Goal: Obtain resource: Obtain resource

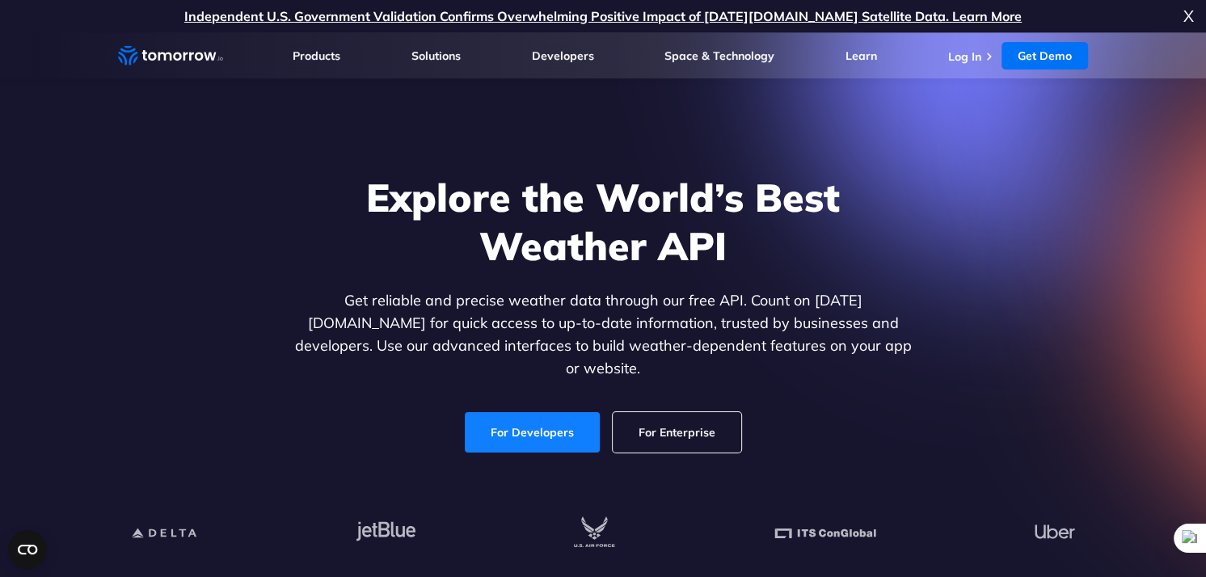
click at [548, 412] on link "For Developers" at bounding box center [532, 432] width 135 height 40
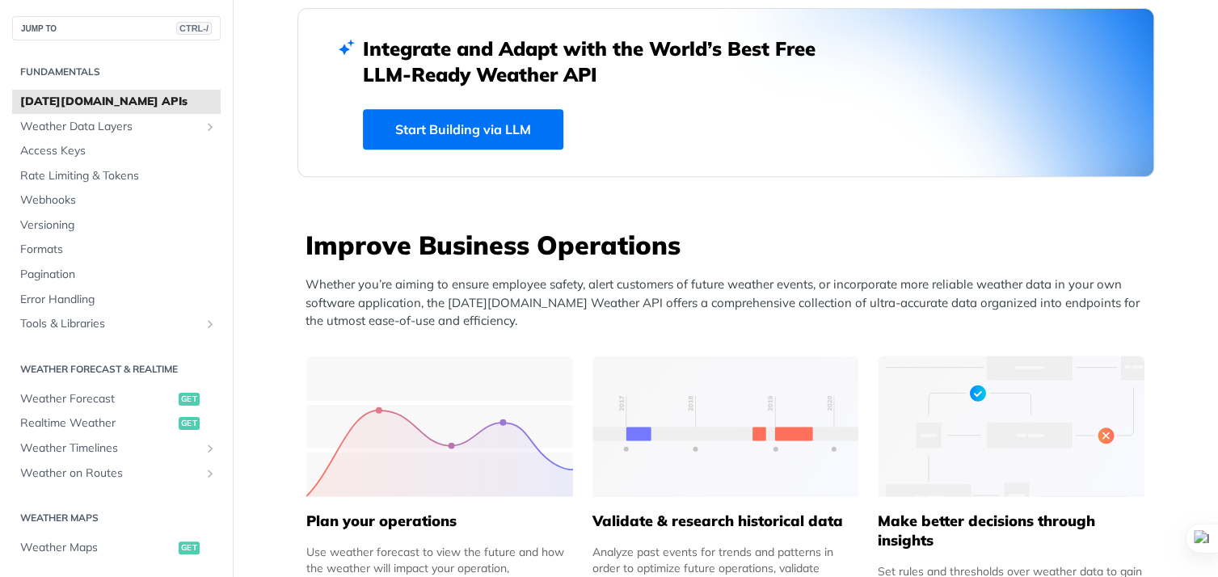
scroll to position [391, 0]
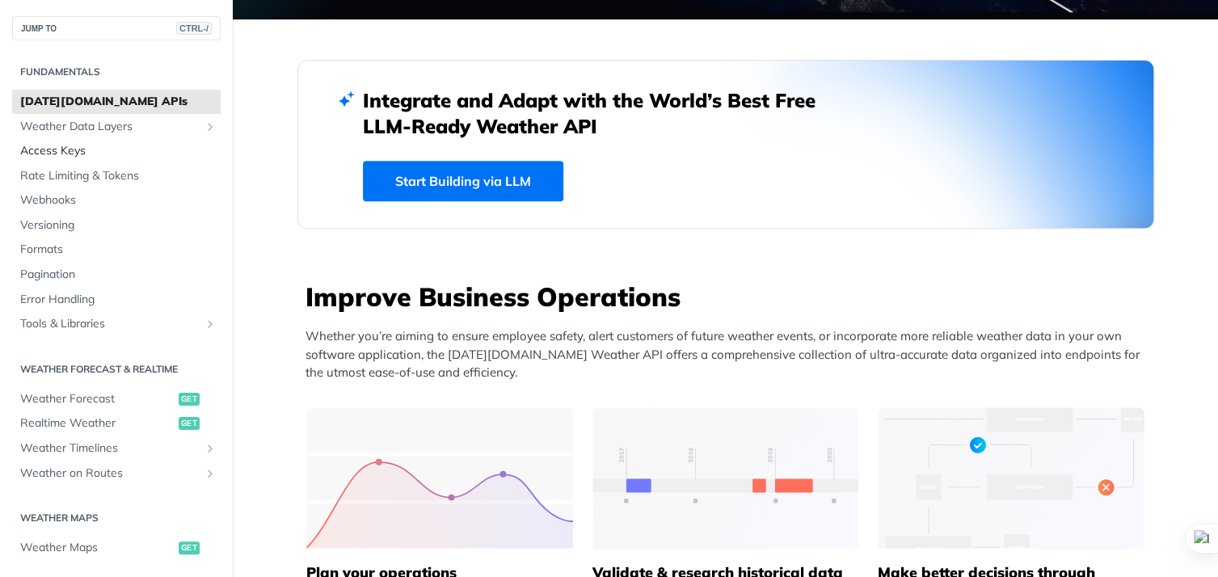
click at [70, 150] on span "Access Keys" at bounding box center [118, 151] width 196 height 16
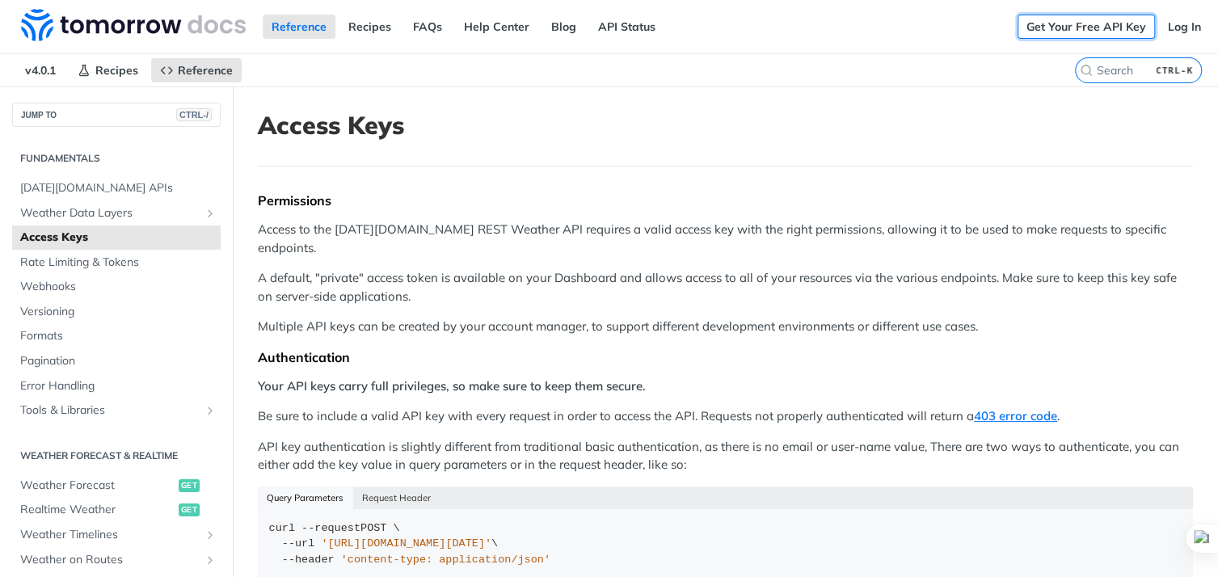
click at [1123, 32] on link "Get Your Free API Key" at bounding box center [1086, 27] width 137 height 24
